Goal: Task Accomplishment & Management: Complete application form

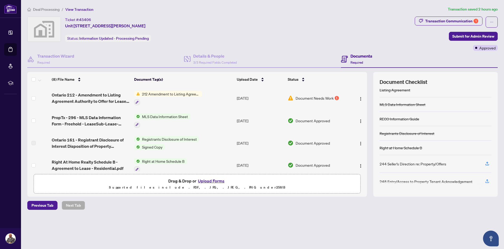
scroll to position [7, 0]
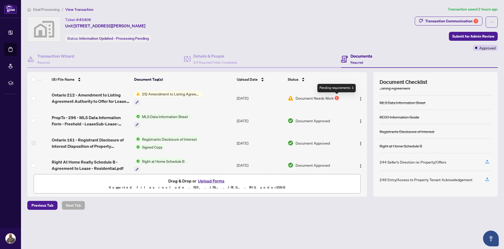
click at [339, 98] on div "1" at bounding box center [337, 98] width 4 height 4
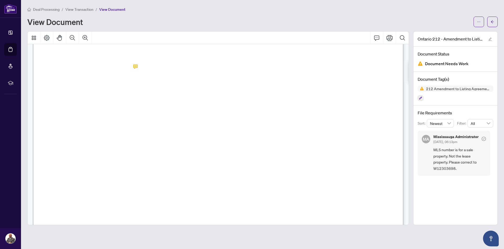
scroll to position [33, 0]
drag, startPoint x: 485, startPoint y: 160, endPoint x: 462, endPoint y: 162, distance: 23.0
click at [462, 162] on span "MLS number is for a sale property. Not the lease property. Please correct to W1…" at bounding box center [460, 159] width 53 height 25
copy span "W12303698."
click at [167, 131] on span "...............................................................................…" at bounding box center [172, 133] width 140 height 5
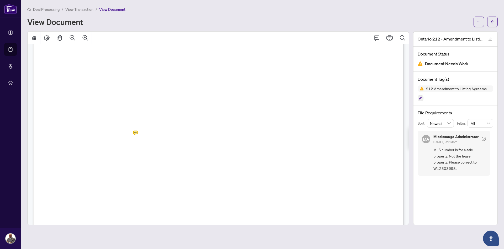
click at [167, 131] on span "...............................................................................…" at bounding box center [172, 133] width 140 height 5
click at [165, 131] on span "...............................................................................…" at bounding box center [172, 133] width 140 height 5
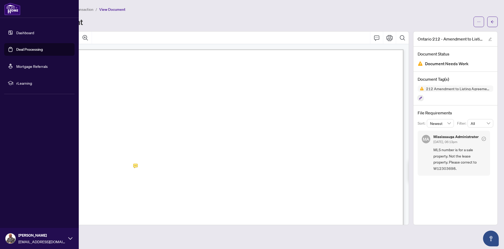
click at [25, 50] on link "Deal Processing" at bounding box center [29, 49] width 27 height 5
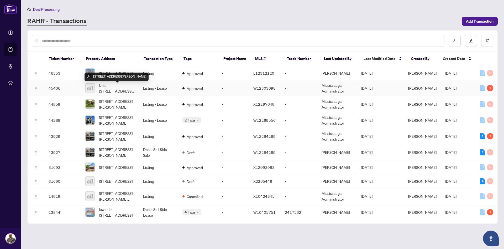
click at [122, 90] on span "Unit 98-1000 Asleton Boulevard, Milton, ON, Canada" at bounding box center [117, 88] width 36 height 12
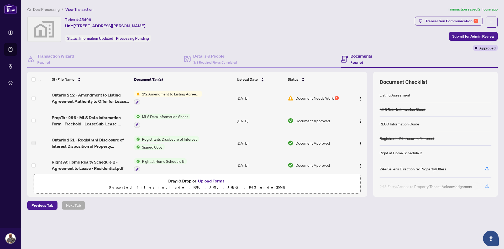
click at [220, 181] on button "Upload Forms" at bounding box center [212, 180] width 30 height 7
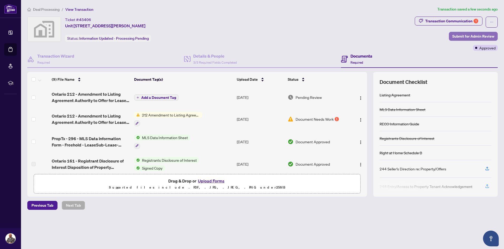
click at [477, 38] on span "Submit for Admin Review" at bounding box center [474, 36] width 42 height 8
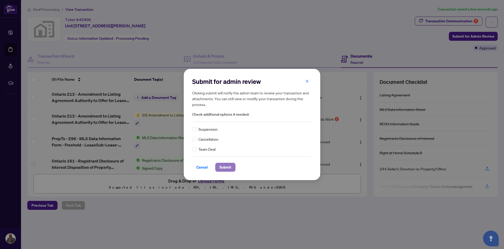
click at [223, 167] on span "Submit" at bounding box center [226, 167] width 12 height 8
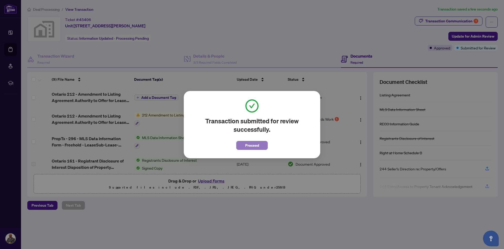
click at [252, 145] on span "Proceed" at bounding box center [252, 145] width 14 height 8
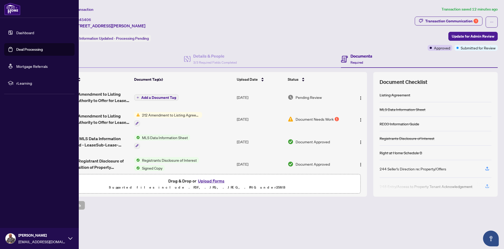
click at [17, 50] on link "Deal Processing" at bounding box center [29, 49] width 27 height 5
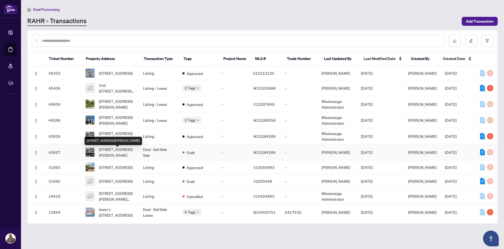
click at [118, 152] on span "[STREET_ADDRESS][PERSON_NAME]" at bounding box center [117, 152] width 36 height 12
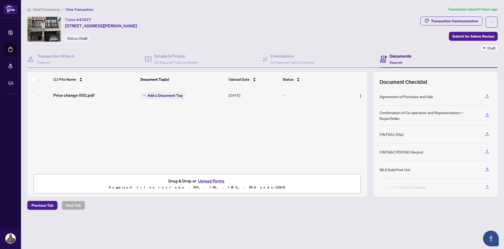
click at [217, 179] on button "Upload Forms" at bounding box center [212, 180] width 30 height 7
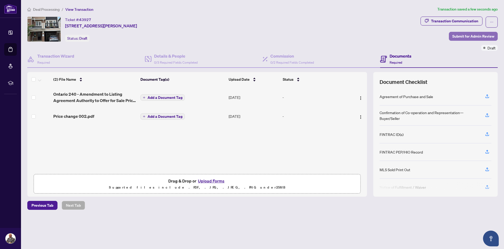
click at [472, 37] on span "Submit for Admin Review" at bounding box center [474, 36] width 42 height 8
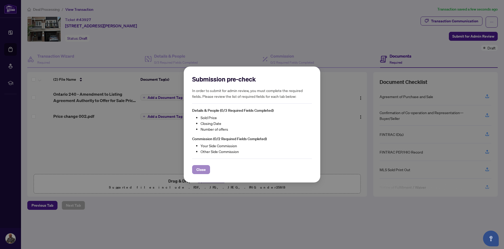
click at [210, 171] on div "Close" at bounding box center [252, 169] width 120 height 9
click at [203, 170] on span "Close" at bounding box center [201, 169] width 9 height 8
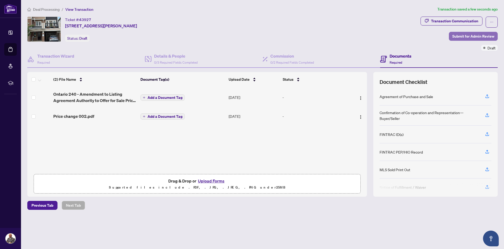
click at [478, 36] on span "Submit for Admin Review" at bounding box center [474, 36] width 42 height 8
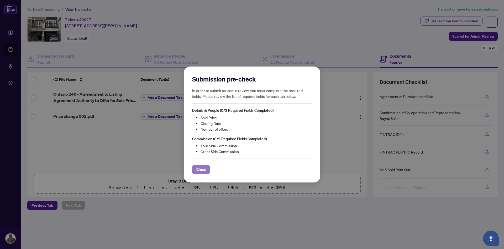
click at [206, 171] on button "Close" at bounding box center [201, 169] width 18 height 9
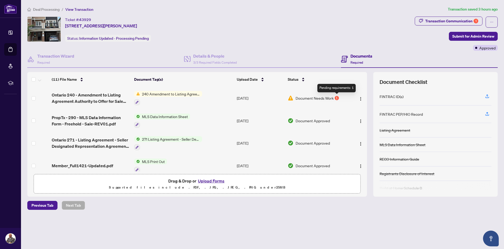
click at [338, 98] on div "1" at bounding box center [337, 98] width 4 height 4
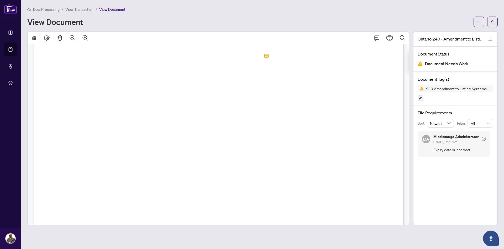
scroll to position [33, 0]
click at [268, 155] on div at bounding box center [218, 128] width 382 height 194
